Goal: Check status: Check status

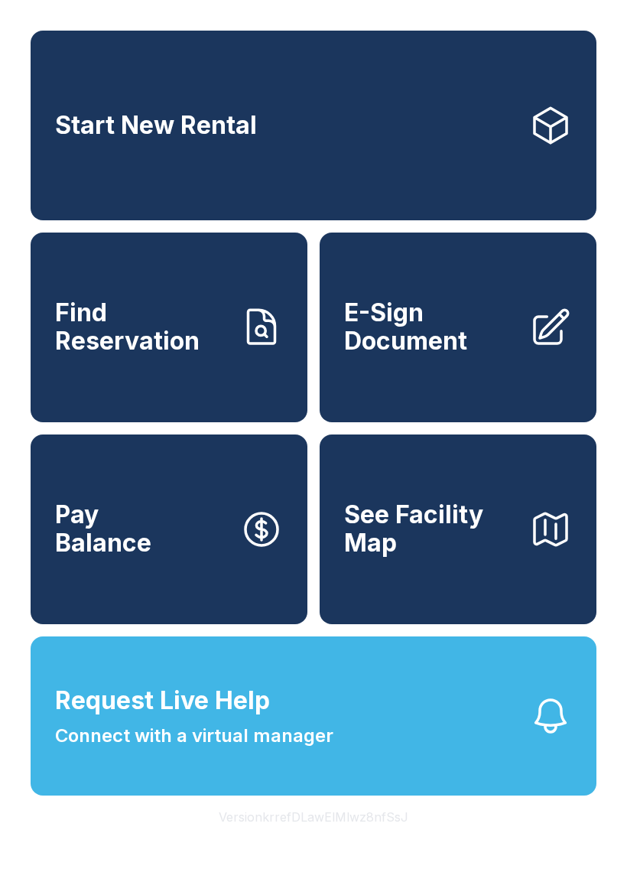
click at [78, 388] on link "Find Reservation" at bounding box center [169, 327] width 277 height 190
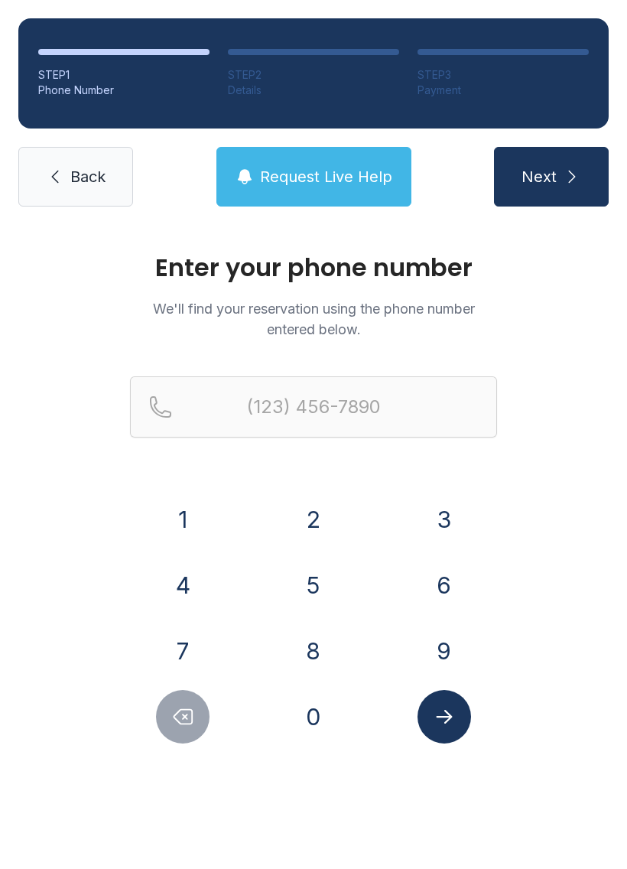
click at [422, 519] on button "3" at bounding box center [445, 519] width 54 height 54
click at [303, 703] on button "0" at bounding box center [314, 717] width 54 height 54
click at [301, 589] on button "5" at bounding box center [314, 585] width 54 height 54
click at [311, 573] on button "5" at bounding box center [314, 585] width 54 height 54
click at [308, 704] on button "0" at bounding box center [314, 717] width 54 height 54
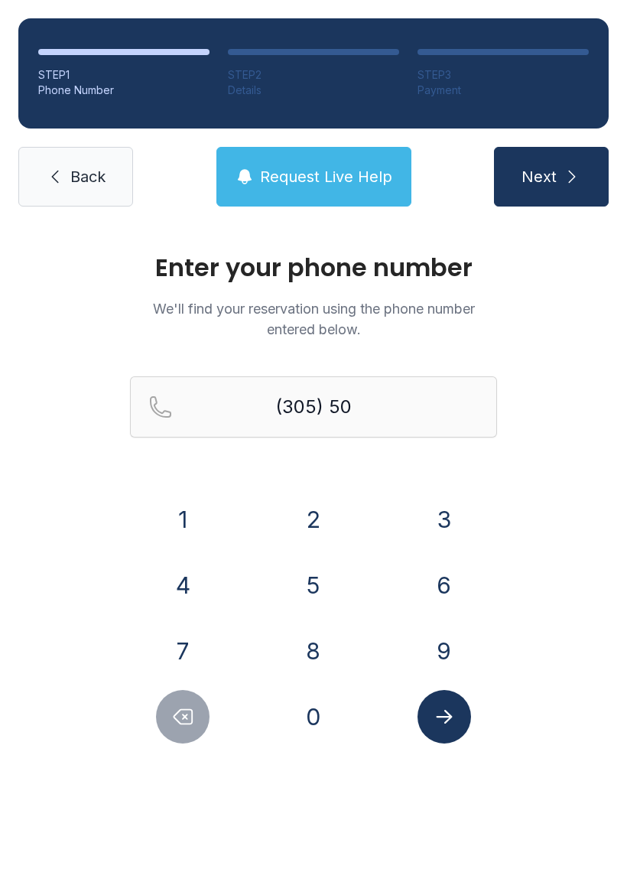
click at [307, 524] on button "2" at bounding box center [314, 519] width 54 height 54
click at [305, 712] on button "0" at bounding box center [314, 717] width 54 height 54
click at [305, 717] on button "0" at bounding box center [314, 717] width 54 height 54
click at [313, 660] on button "8" at bounding box center [314, 651] width 54 height 54
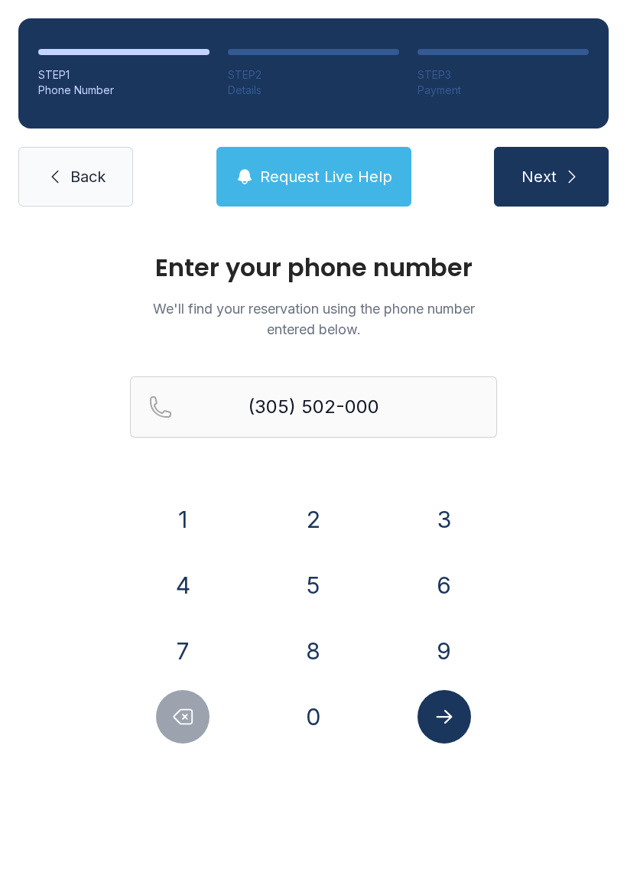
type input "[PHONE_NUMBER]"
click at [428, 710] on button "Submit lookup form" at bounding box center [445, 717] width 54 height 54
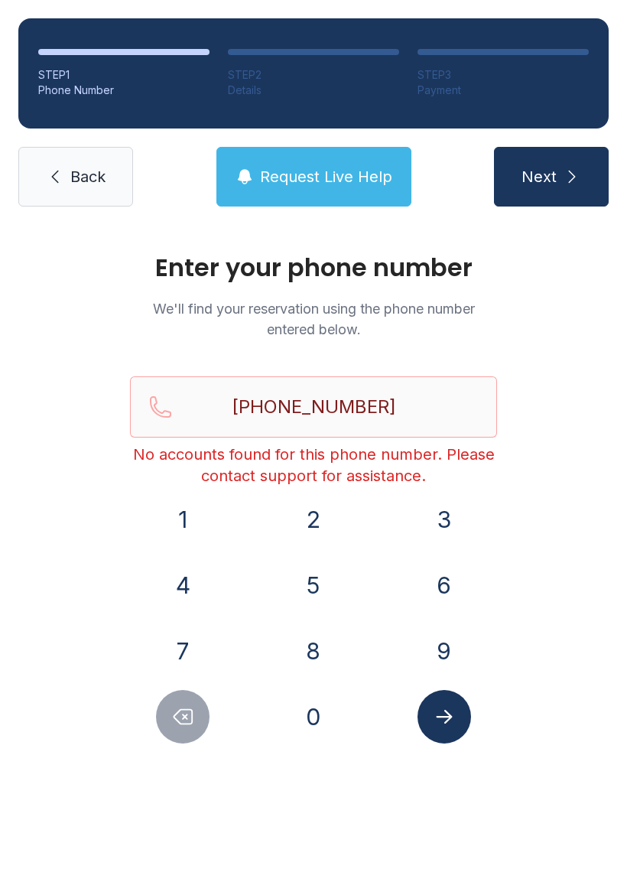
click at [437, 726] on icon "Submit lookup form" at bounding box center [444, 716] width 23 height 23
click at [258, 173] on button "Request Live Help" at bounding box center [313, 177] width 195 height 60
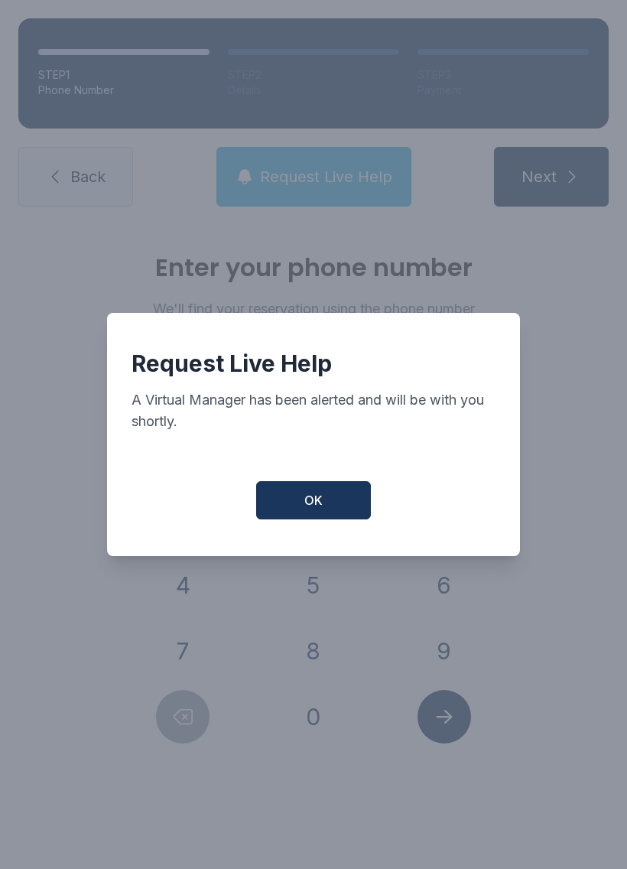
click at [272, 518] on button "OK" at bounding box center [313, 500] width 115 height 38
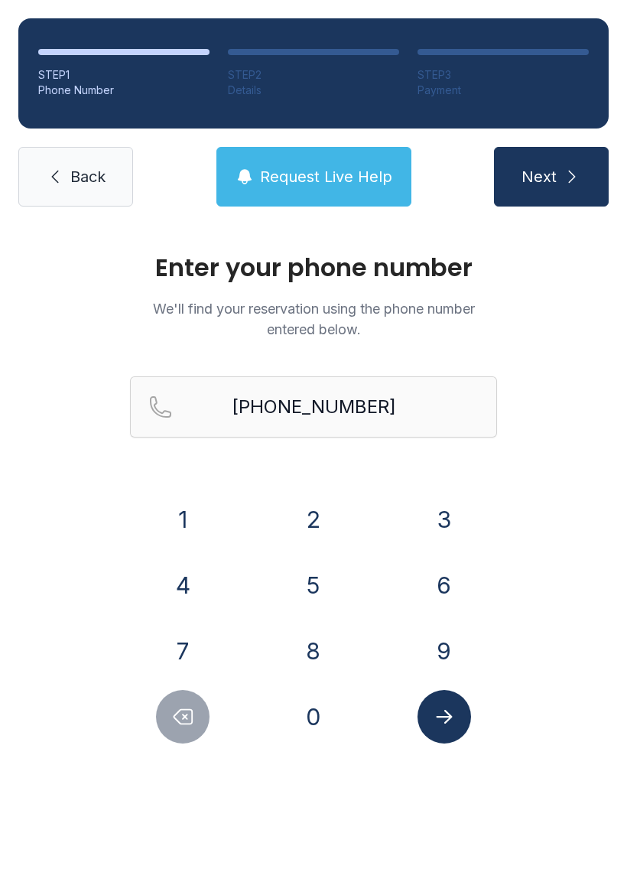
click at [271, 175] on span "Request Live Help" at bounding box center [326, 176] width 132 height 21
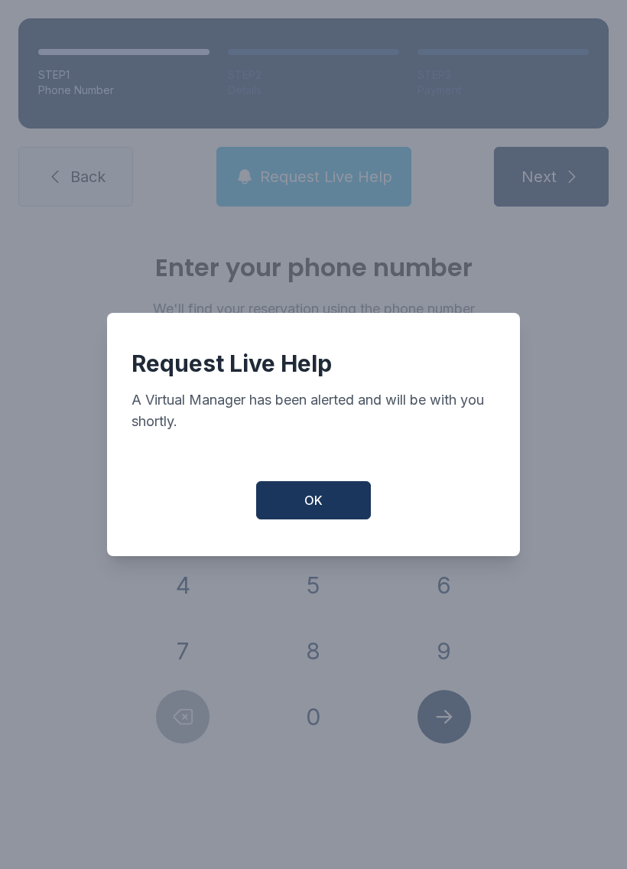
click at [292, 518] on button "OK" at bounding box center [313, 500] width 115 height 38
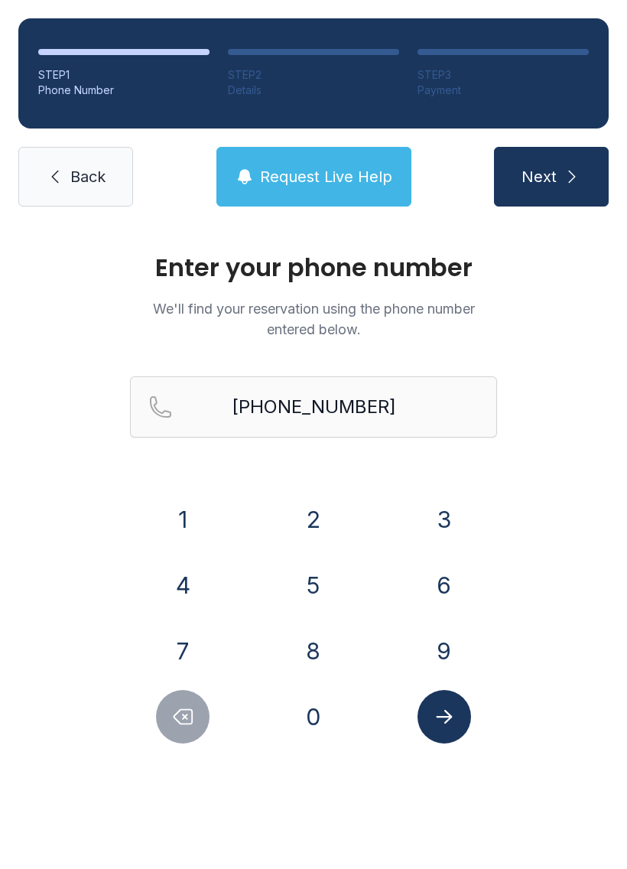
click at [320, 528] on button "2" at bounding box center [314, 519] width 54 height 54
click at [317, 192] on button "Request Live Help" at bounding box center [313, 177] width 195 height 60
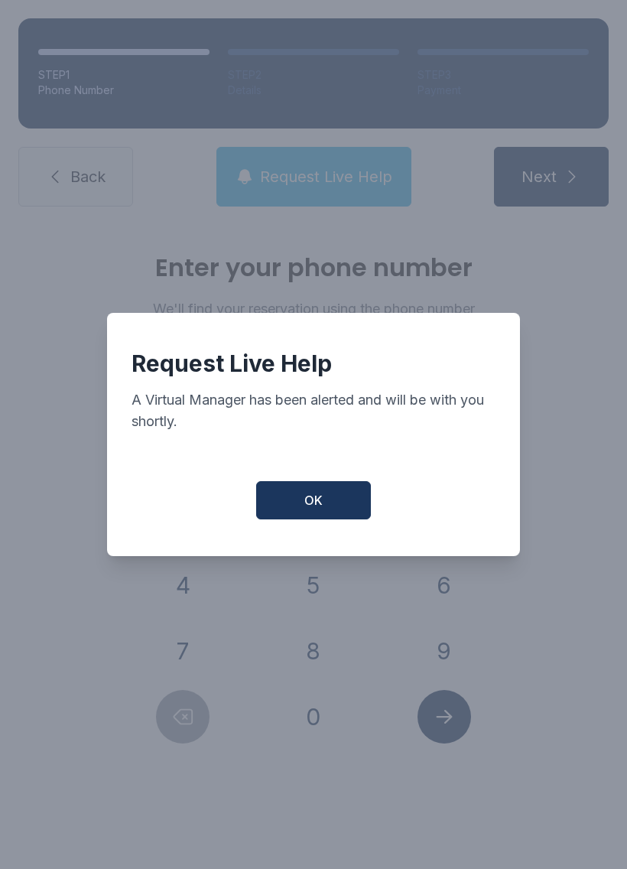
click at [298, 512] on button "OK" at bounding box center [313, 500] width 115 height 38
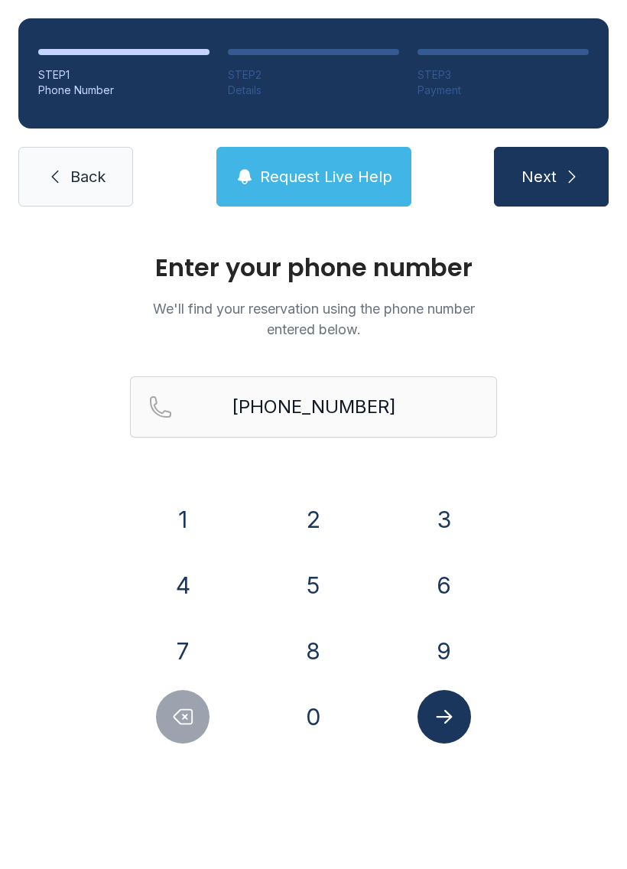
click at [73, 183] on span "Back" at bounding box center [87, 176] width 35 height 21
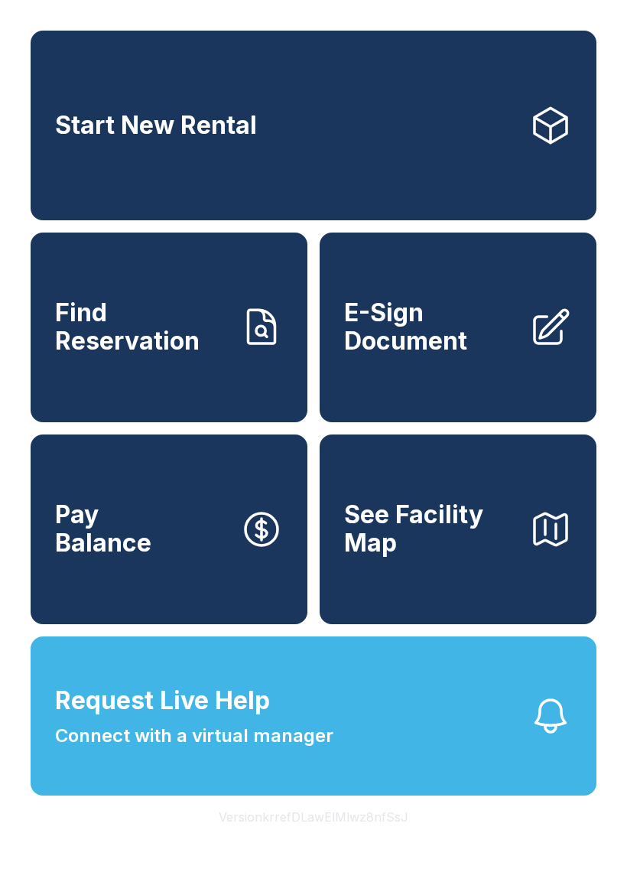
click at [398, 782] on button "Request Live Help Connect with a virtual manager" at bounding box center [314, 715] width 566 height 159
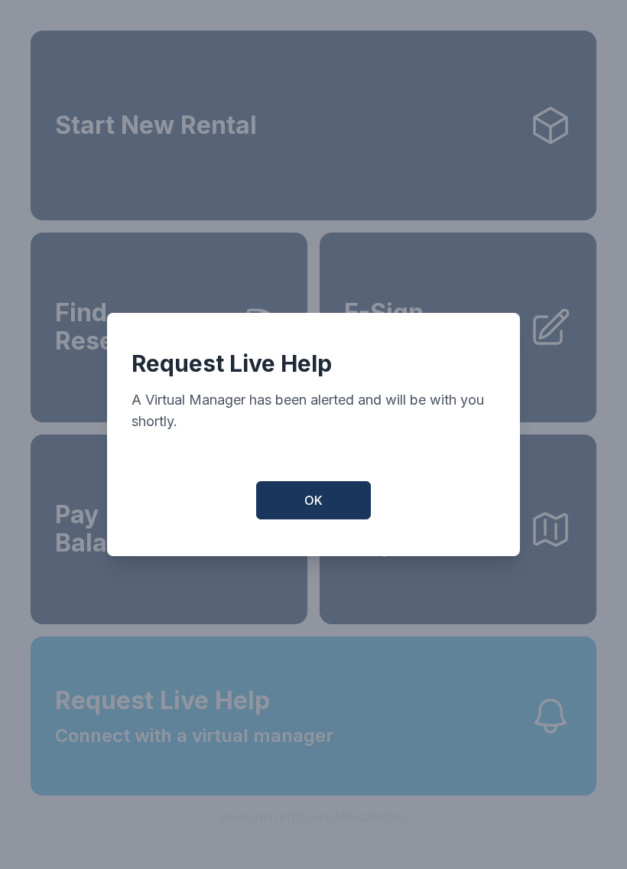
click at [336, 510] on button "OK" at bounding box center [313, 500] width 115 height 38
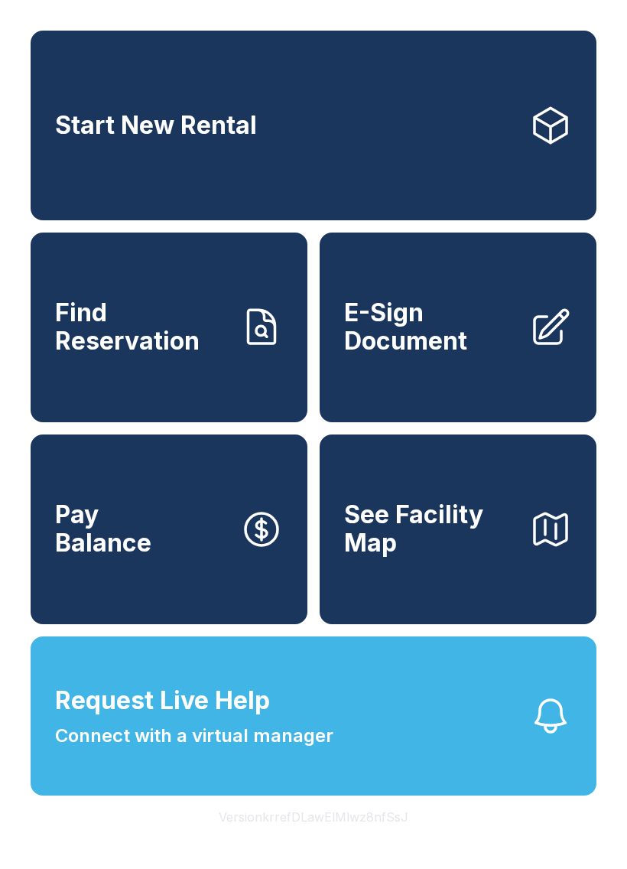
click at [430, 784] on button "Request Live Help Connect with a virtual manager" at bounding box center [314, 715] width 566 height 159
